Goal: Information Seeking & Learning: Learn about a topic

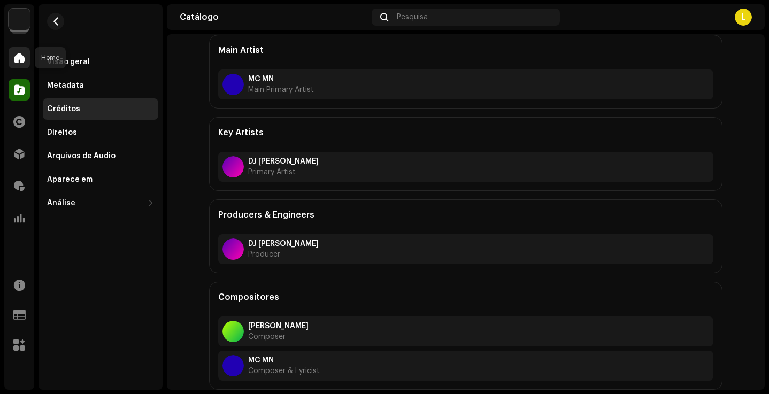
click at [21, 57] on span at bounding box center [19, 57] width 11 height 9
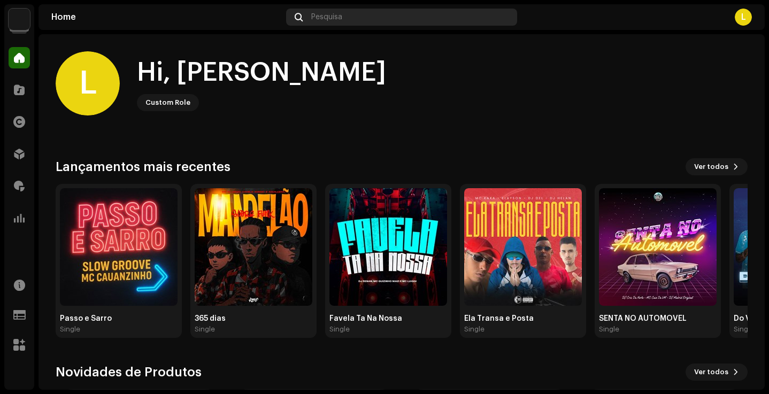
click at [341, 25] on div "Pesquisa" at bounding box center [401, 17] width 230 height 17
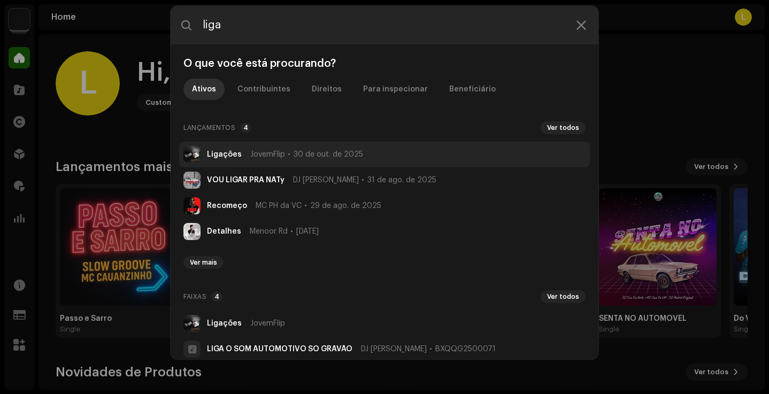
type input "liga"
click at [325, 150] on li "Ligações JovemFlip [DATE]" at bounding box center [384, 155] width 411 height 26
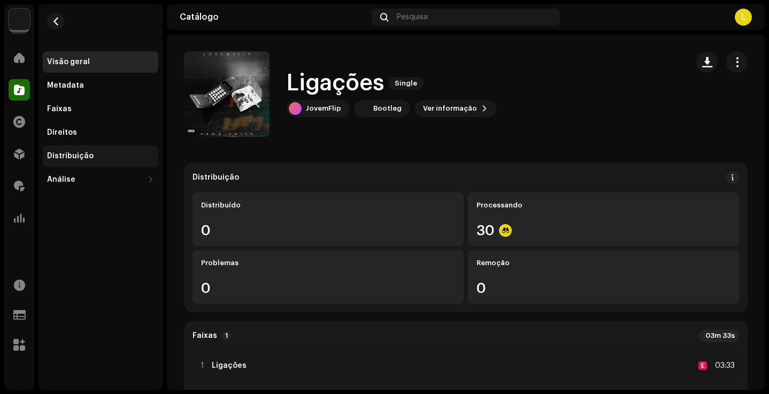
click at [96, 160] on div "Distribuição" at bounding box center [100, 155] width 115 height 21
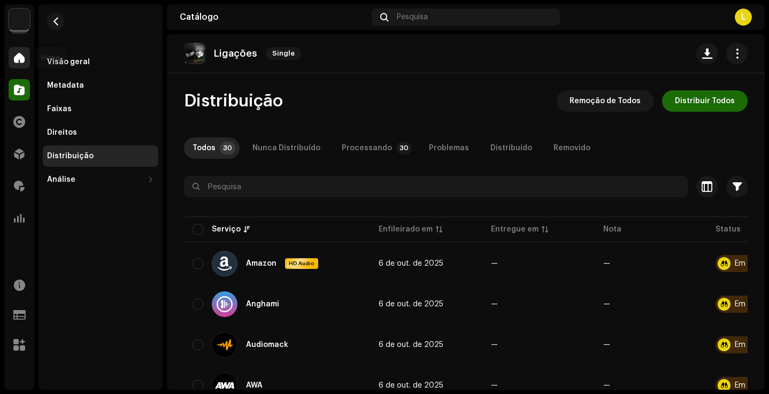
click at [17, 66] on div at bounding box center [19, 57] width 21 height 21
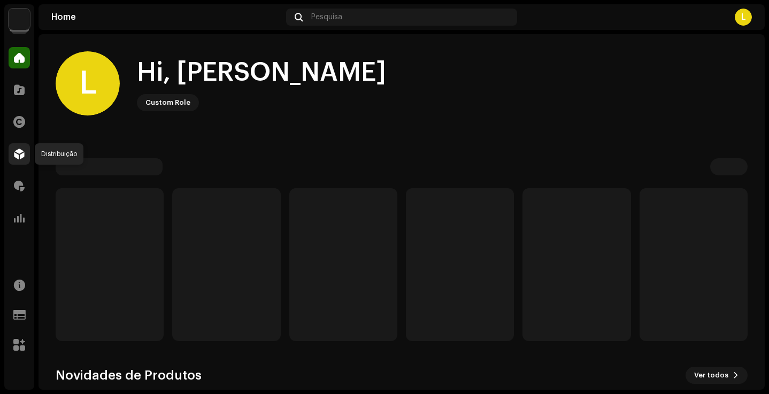
click at [16, 161] on div at bounding box center [19, 153] width 21 height 21
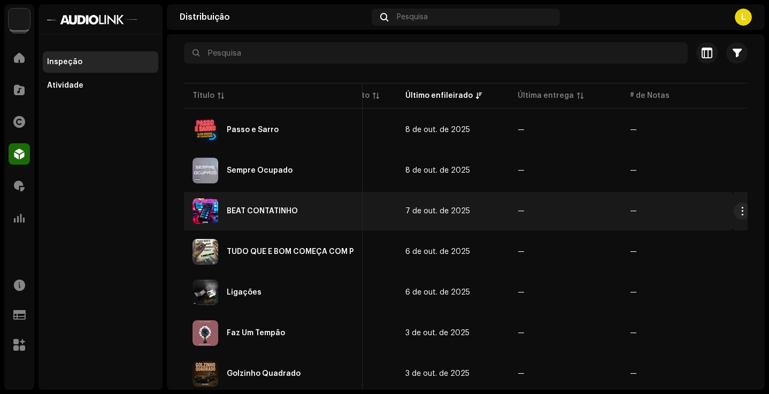
scroll to position [125, 0]
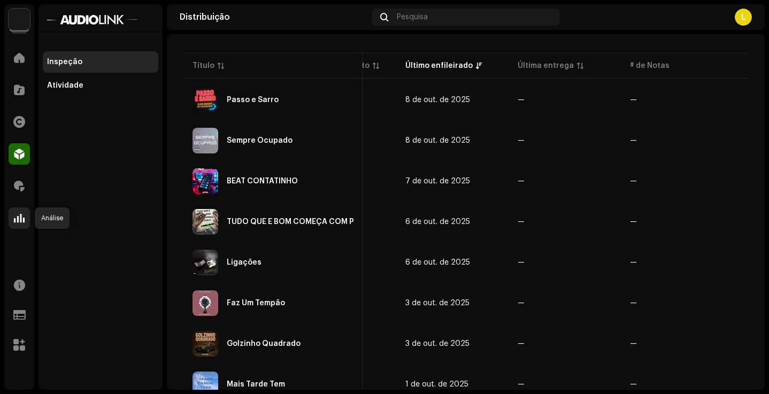
click at [13, 210] on div at bounding box center [19, 217] width 21 height 21
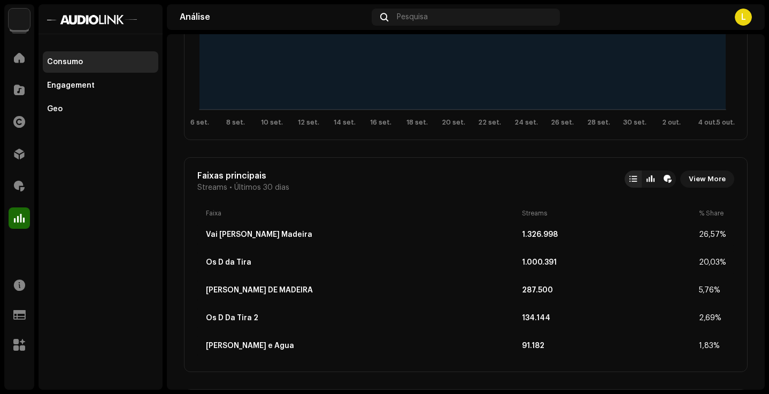
scroll to position [280, 0]
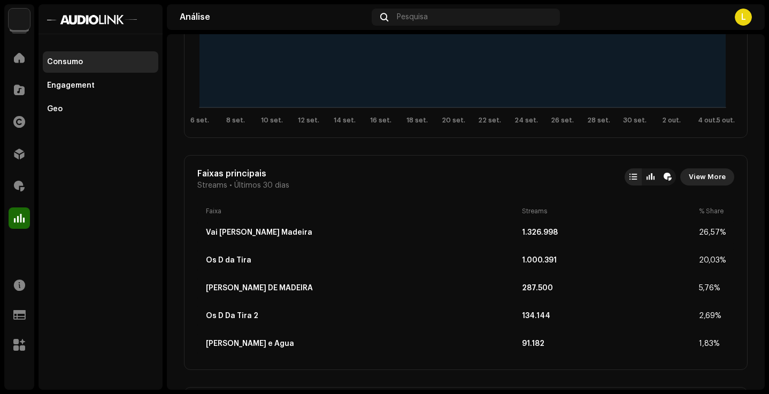
click at [703, 176] on span "View More" at bounding box center [707, 176] width 37 height 21
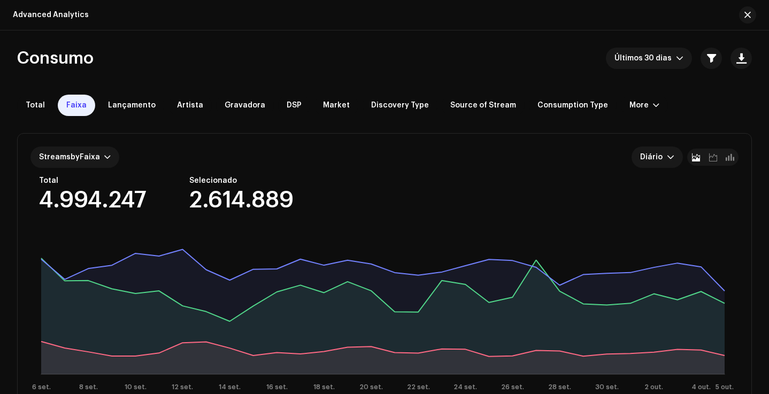
click at [758, 13] on div "Advanced Analytics" at bounding box center [384, 15] width 769 height 30
click at [751, 12] on button "button" at bounding box center [747, 14] width 17 height 17
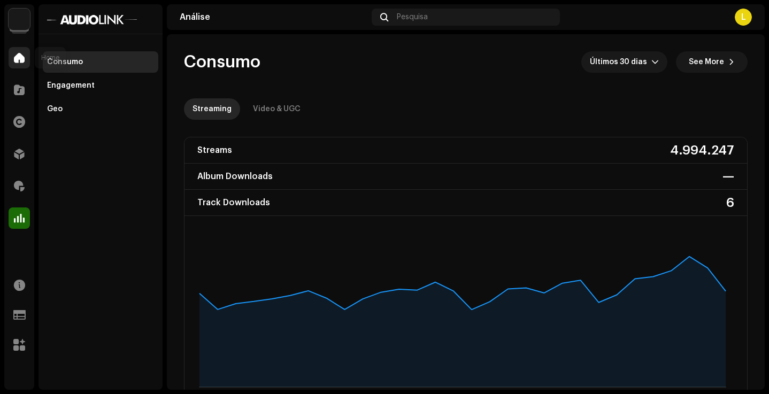
click at [21, 56] on span at bounding box center [19, 57] width 11 height 9
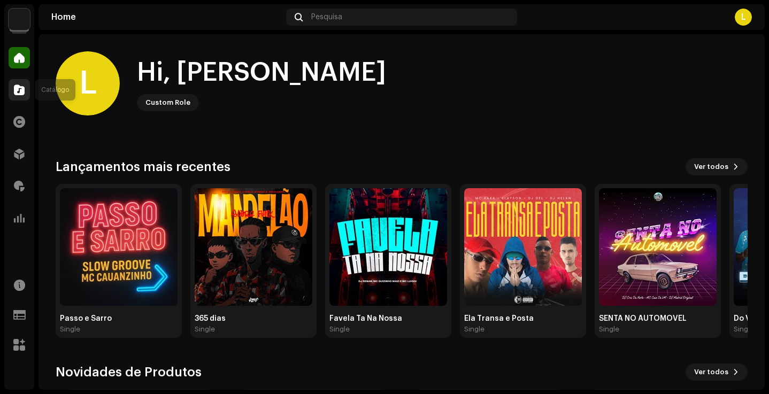
click at [11, 83] on div at bounding box center [19, 89] width 21 height 21
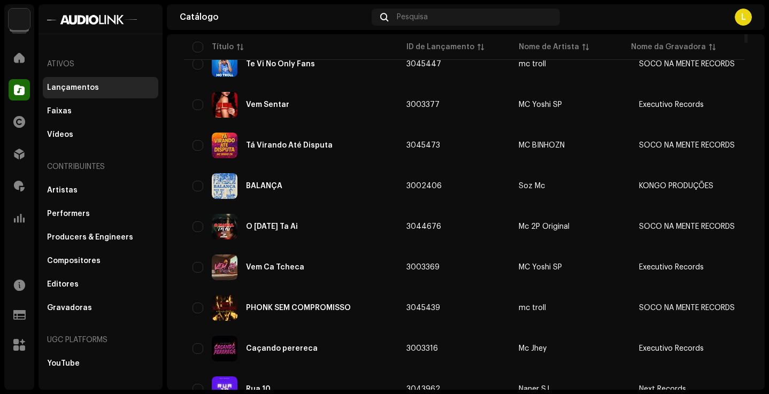
scroll to position [190, 0]
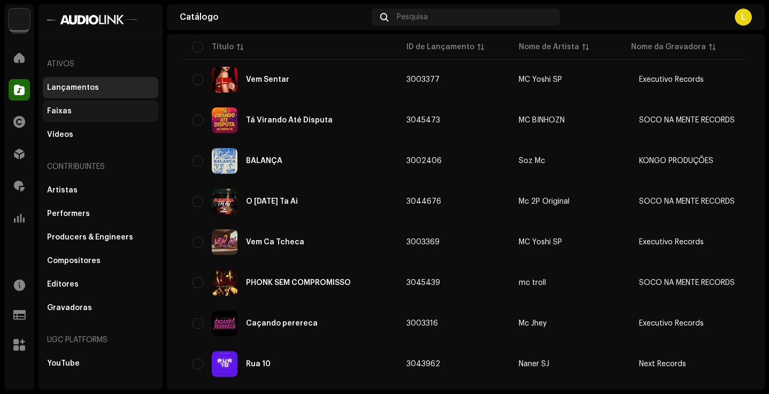
click at [92, 112] on div "Faixas" at bounding box center [100, 111] width 107 height 9
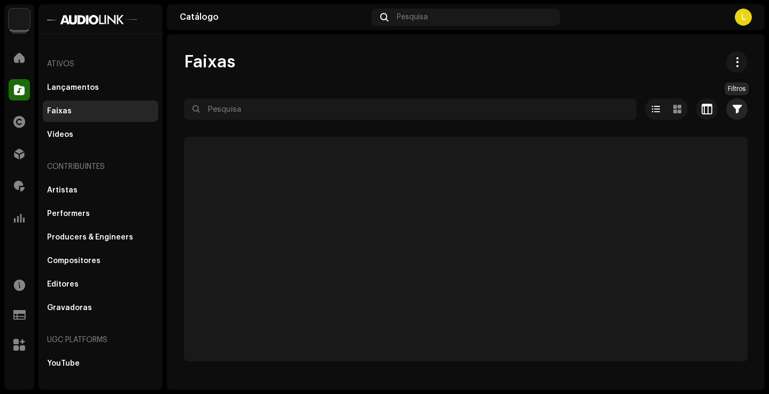
click at [738, 114] on button "button" at bounding box center [736, 108] width 21 height 21
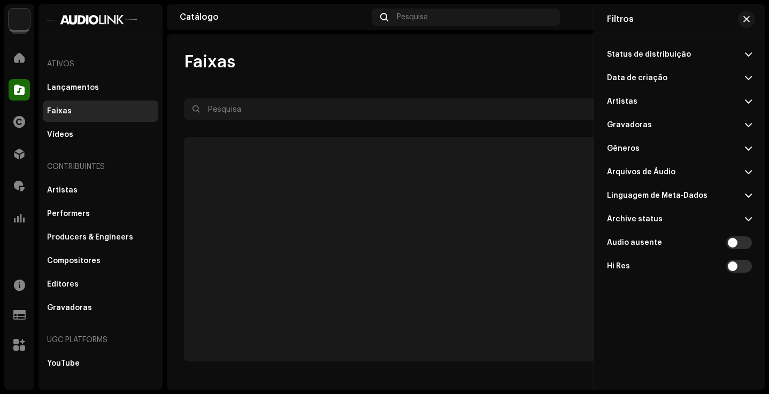
click at [651, 78] on div "Data de criação" at bounding box center [637, 78] width 60 height 9
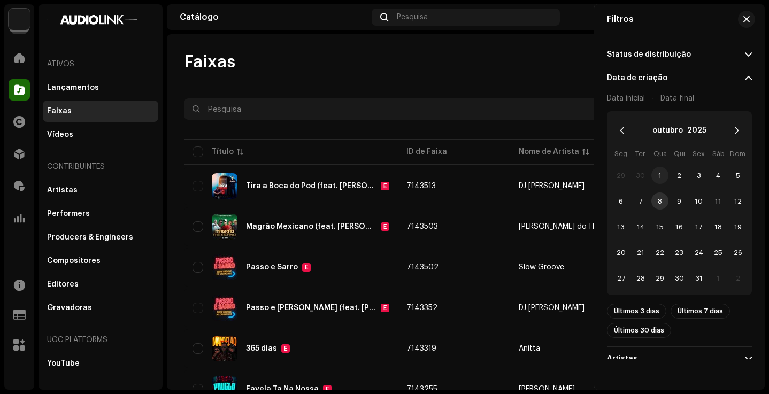
click at [655, 178] on span "1" at bounding box center [659, 175] width 17 height 17
click at [698, 277] on span "31" at bounding box center [698, 277] width 17 height 17
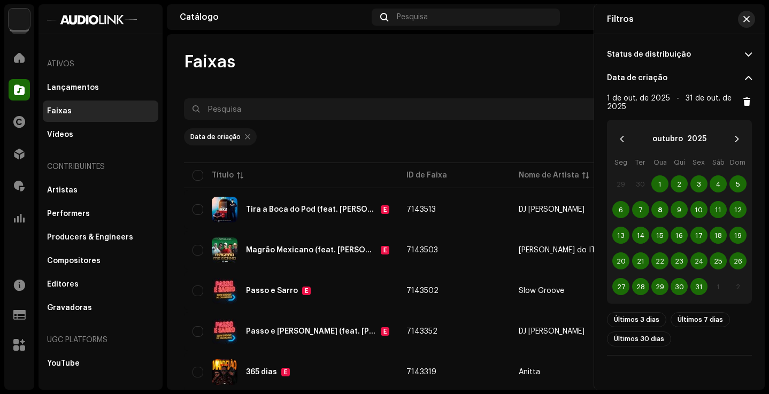
click at [749, 20] on span "button" at bounding box center [746, 19] width 6 height 9
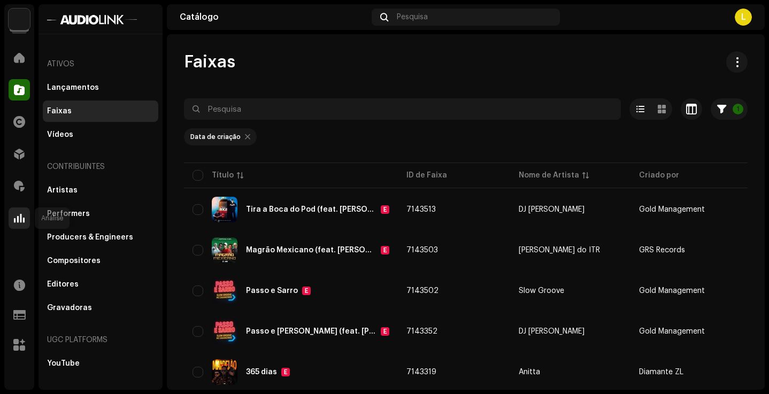
click at [21, 222] on span at bounding box center [19, 218] width 11 height 9
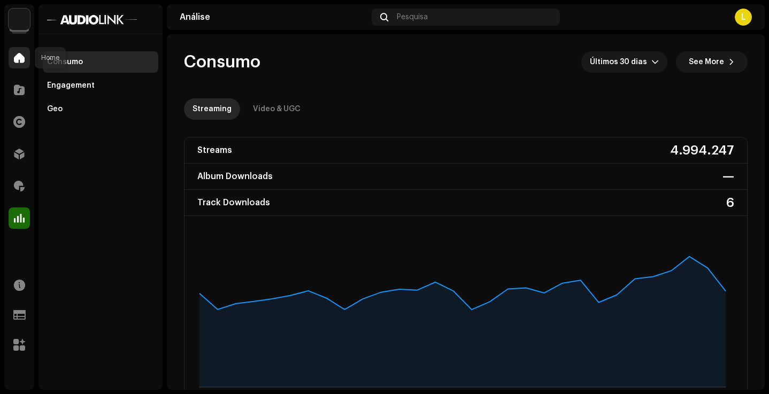
click at [21, 57] on span at bounding box center [19, 57] width 11 height 9
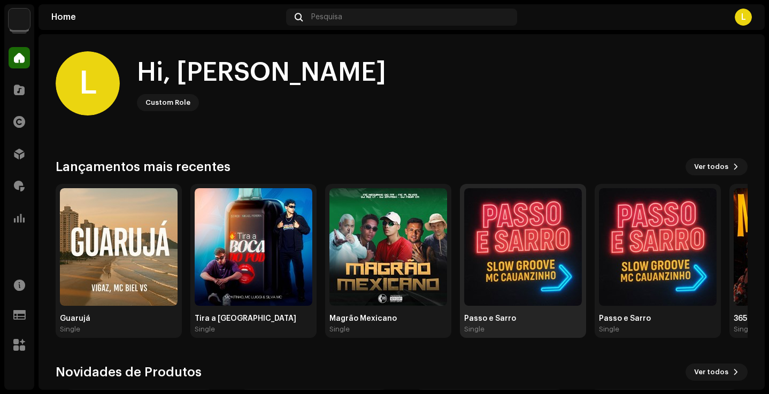
click at [514, 241] on img at bounding box center [523, 247] width 118 height 118
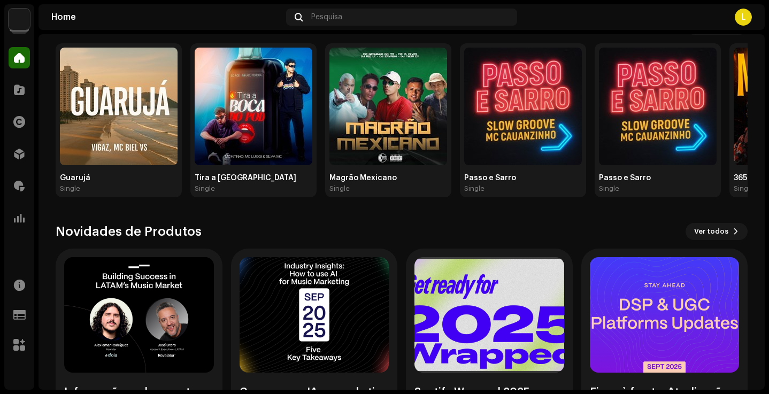
scroll to position [148, 0]
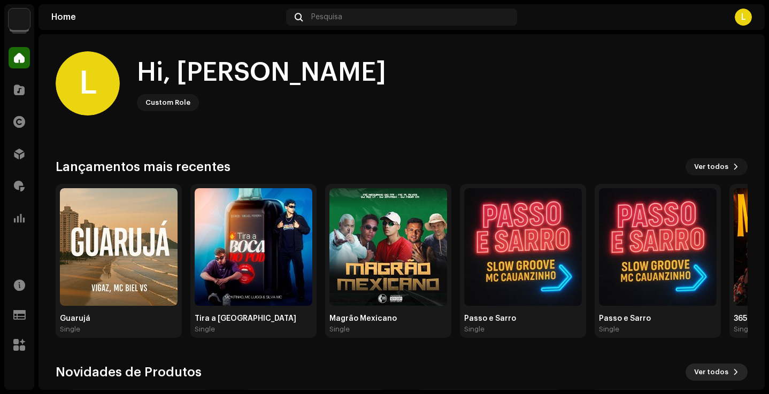
click at [709, 369] on span "Ver todos" at bounding box center [711, 371] width 34 height 21
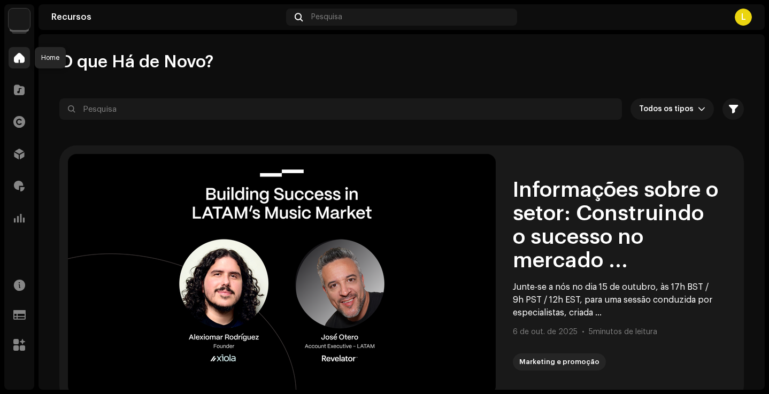
click at [26, 63] on div at bounding box center [19, 57] width 21 height 21
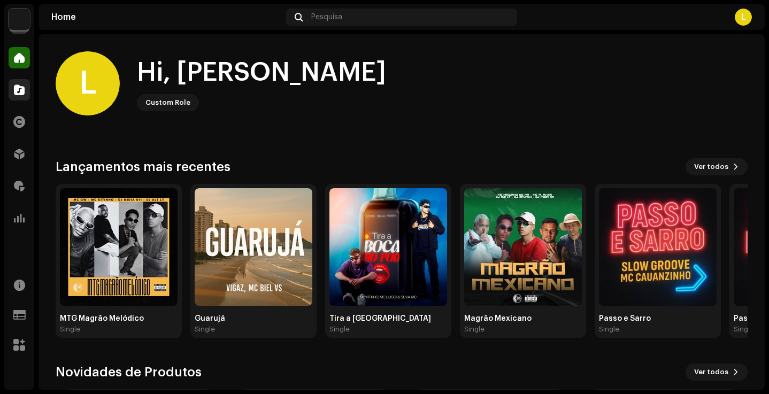
click at [19, 79] on div at bounding box center [19, 89] width 21 height 21
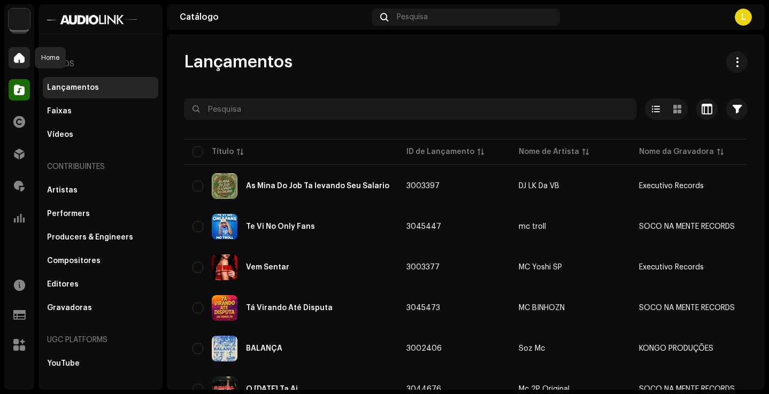
click at [20, 61] on span at bounding box center [19, 57] width 11 height 9
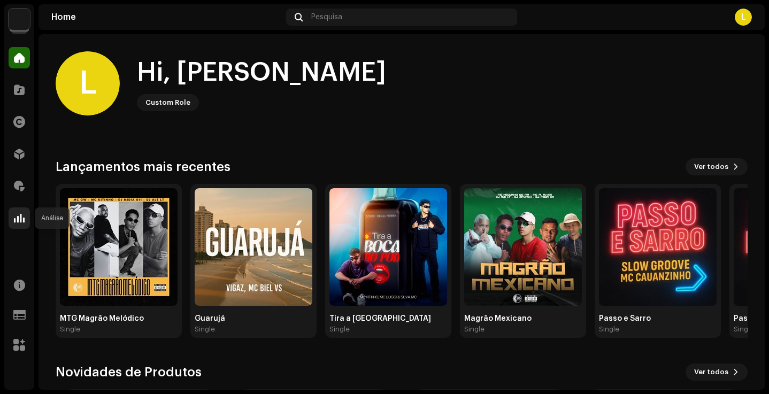
click at [26, 223] on div at bounding box center [19, 217] width 21 height 21
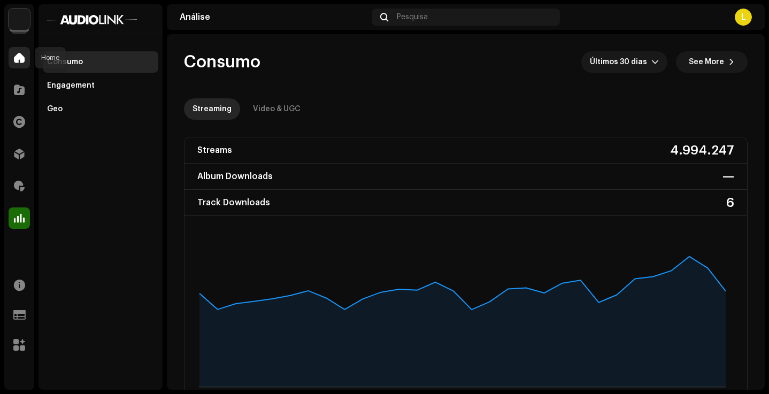
click at [26, 51] on div at bounding box center [19, 57] width 21 height 21
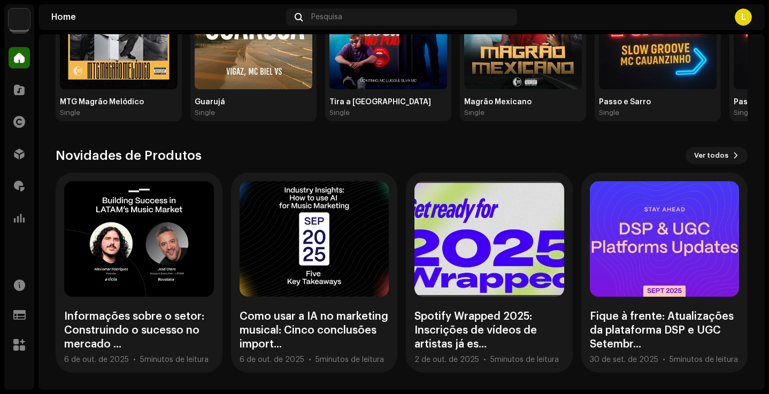
scroll to position [217, 0]
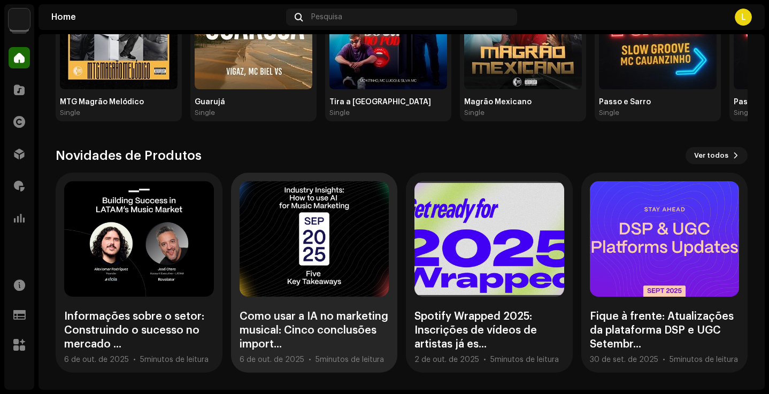
click at [305, 281] on div at bounding box center [315, 238] width 150 height 115
